Goal: Find contact information: Find contact information

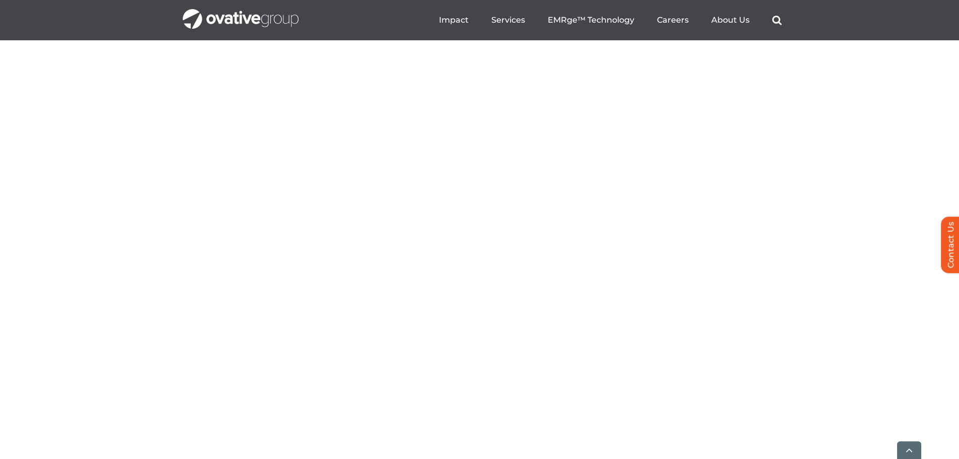
scroll to position [3374, 0]
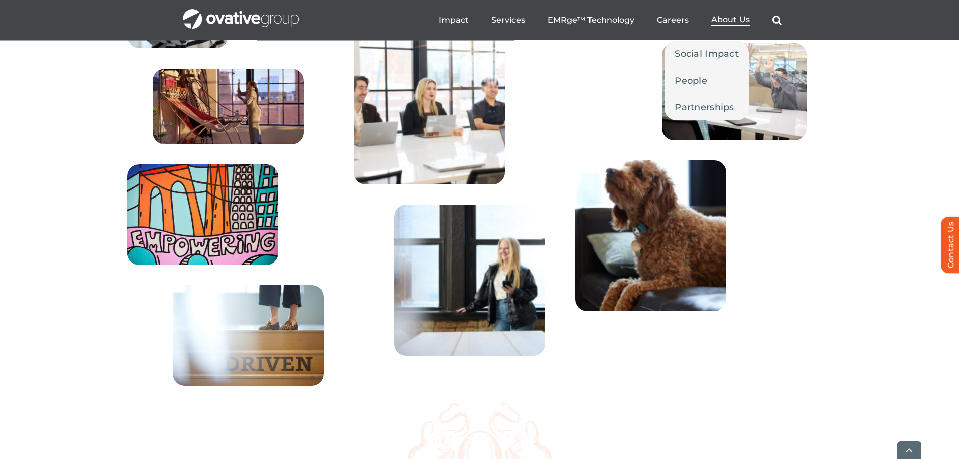
click at [729, 24] on span "About Us" at bounding box center [731, 20] width 38 height 10
click at [702, 75] on span "People" at bounding box center [691, 81] width 33 height 14
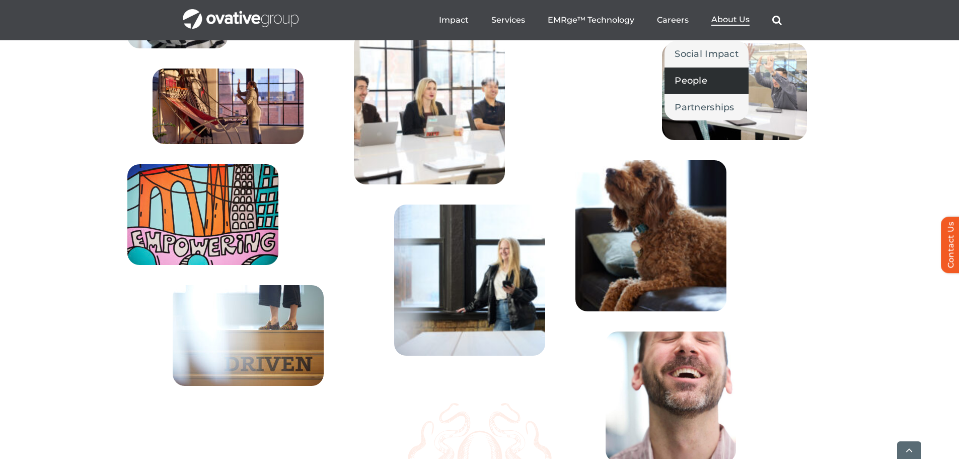
click at [686, 83] on span "People" at bounding box center [691, 81] width 33 height 14
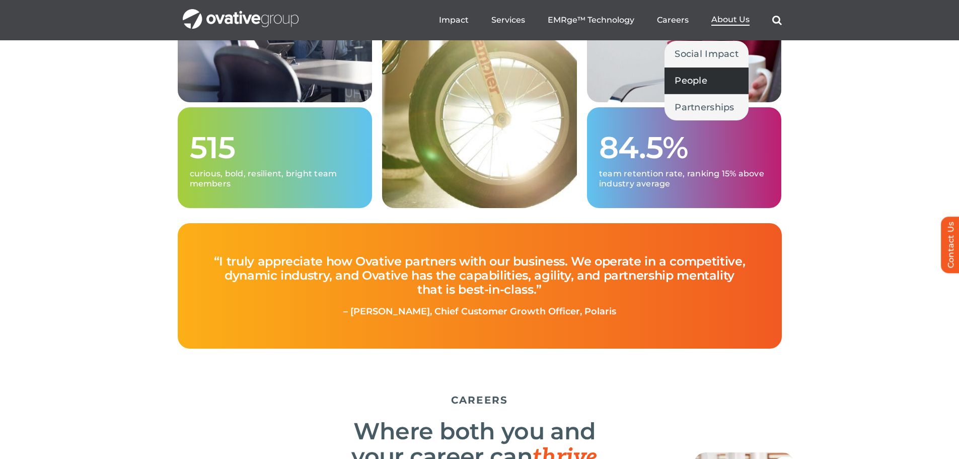
scroll to position [2657, 0]
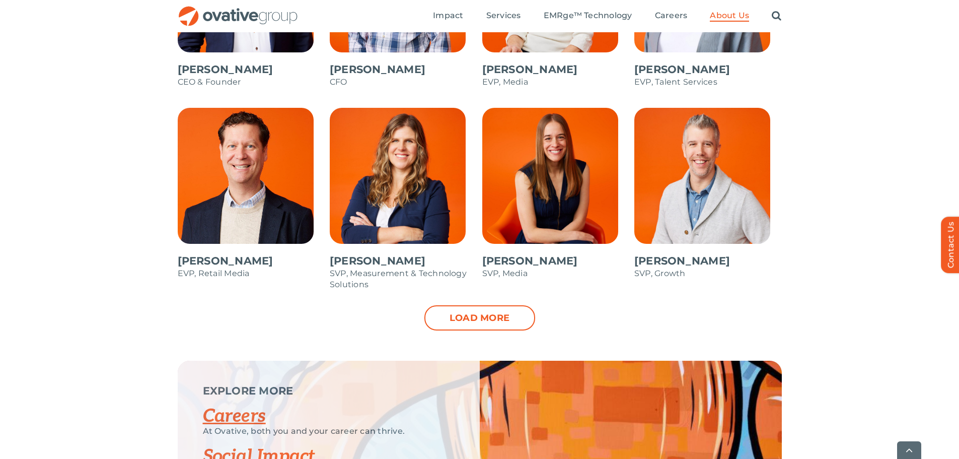
scroll to position [1007, 0]
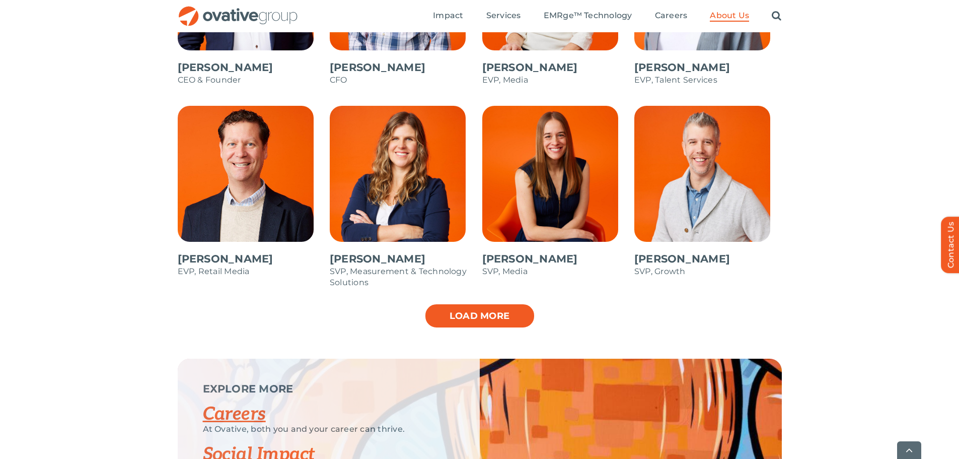
click at [477, 324] on link "Load more" at bounding box center [480, 315] width 111 height 25
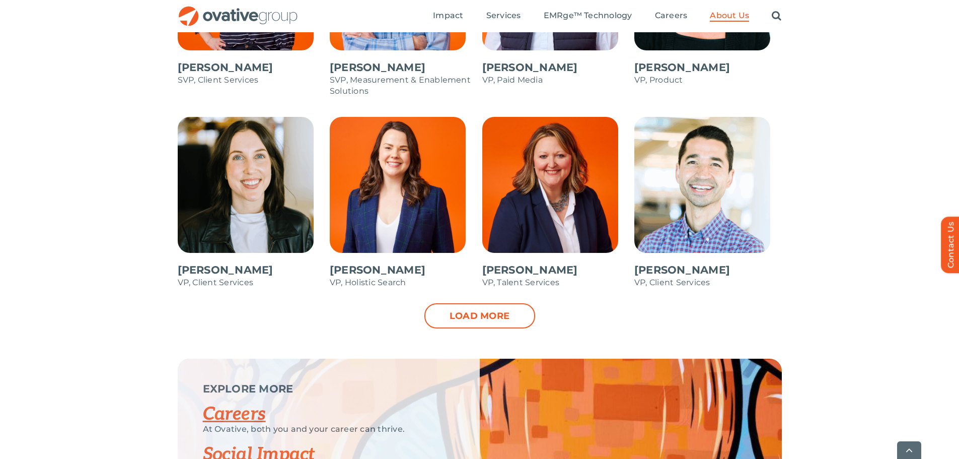
scroll to position [1410, 0]
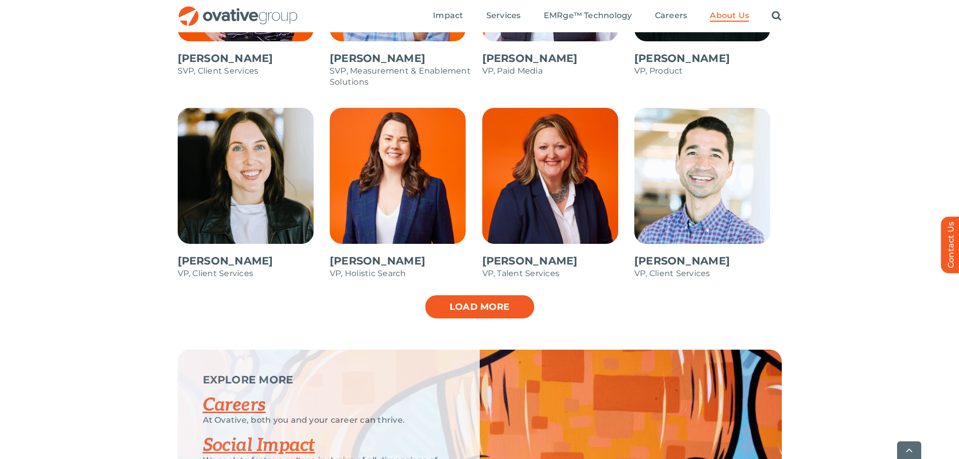
click at [484, 311] on link "Load more" at bounding box center [480, 306] width 111 height 25
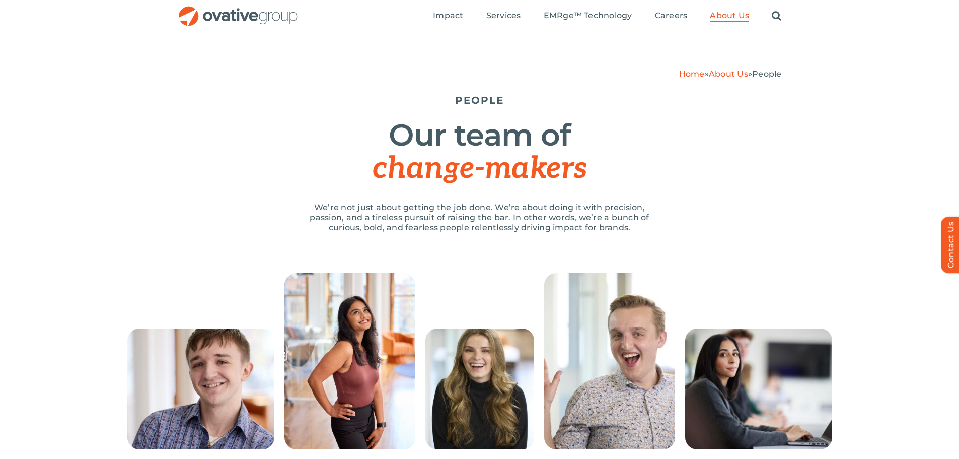
scroll to position [0, 0]
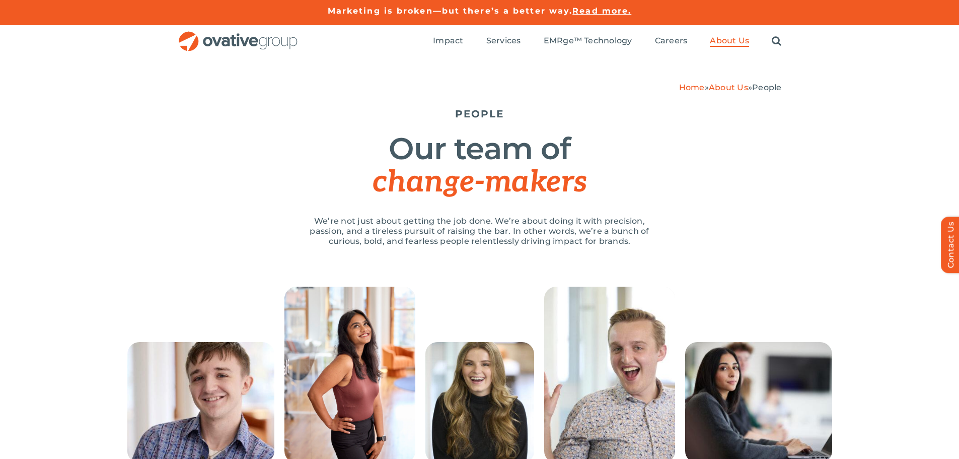
click at [266, 25] on div "Search for: * Toggle Navigation Impact Expert Insights Case Studies Awards & Pr…" at bounding box center [480, 41] width 604 height 32
click at [687, 89] on link "Home" at bounding box center [692, 88] width 26 height 10
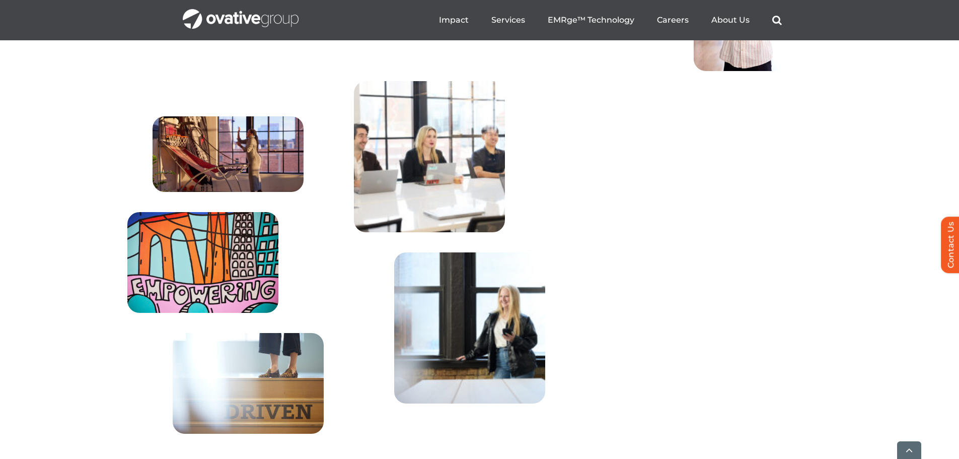
scroll to position [3658, 0]
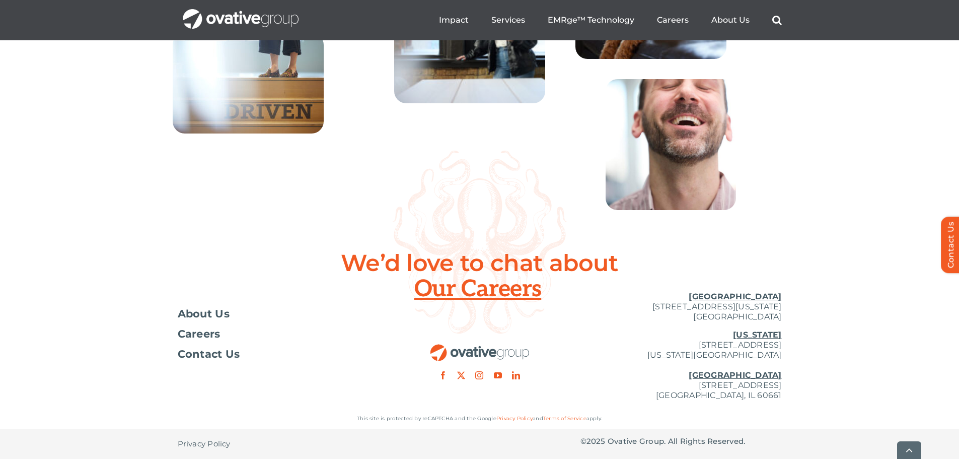
drag, startPoint x: 781, startPoint y: 384, endPoint x: 624, endPoint y: 385, distance: 157.1
click at [624, 385] on p "New York 254 Canal Street, Suite 5000 New York, NY 10013 Chicago 224 North Desp…" at bounding box center [681, 365] width 201 height 70
copy p "[STREET_ADDRESS]"
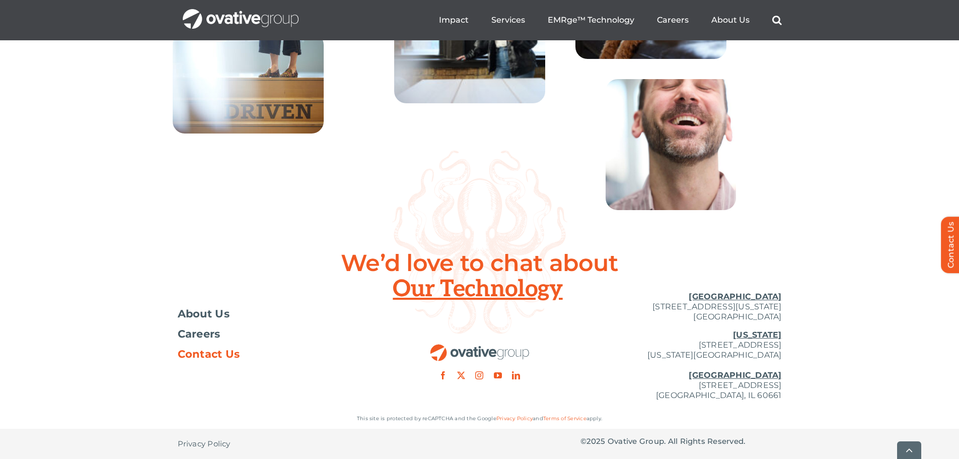
click at [230, 356] on span "Contact Us" at bounding box center [209, 354] width 62 height 10
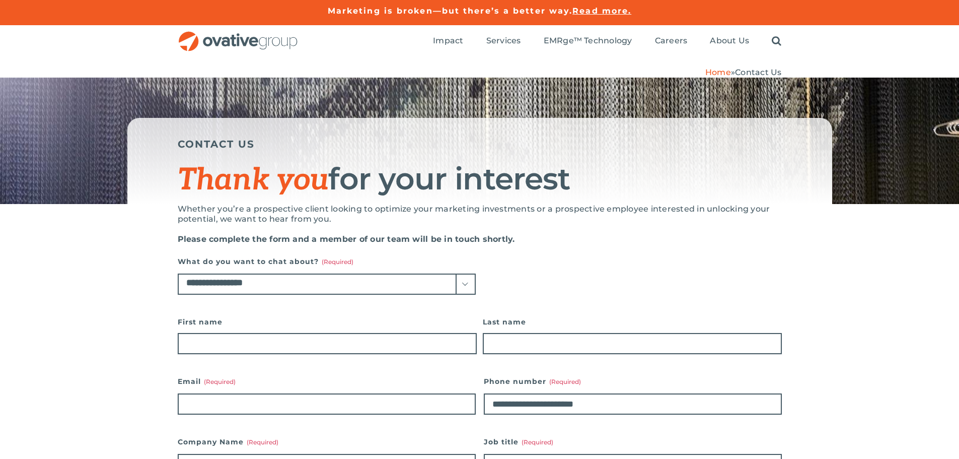
click at [715, 76] on link "Home" at bounding box center [718, 72] width 26 height 10
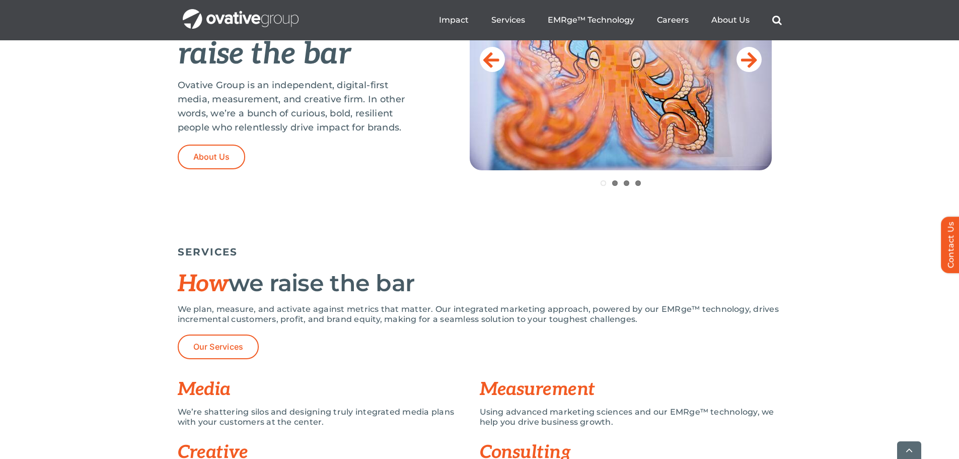
scroll to position [504, 0]
